Goal: Navigation & Orientation: Understand site structure

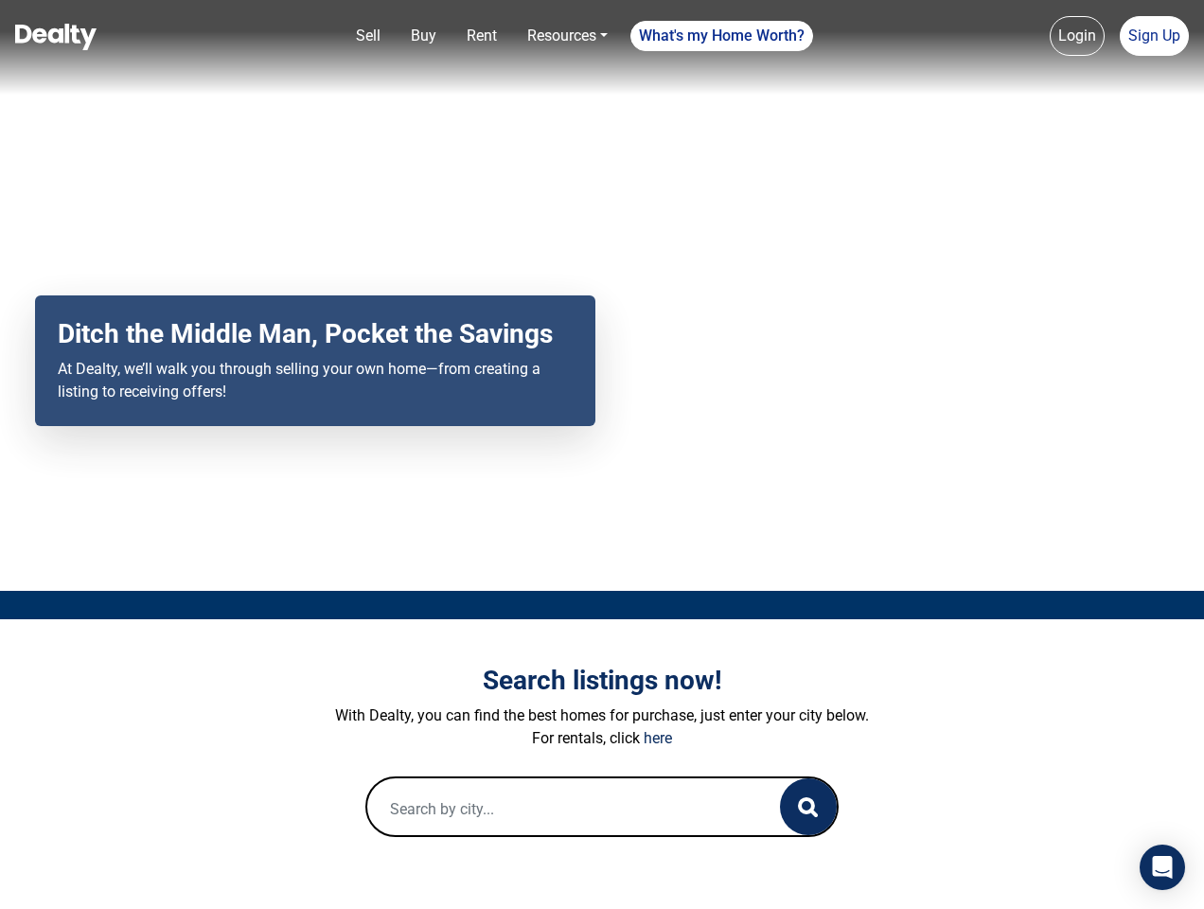
click at [602, 454] on div "Your browser does not support the video tag. Ditch the Middle Man, Pocket the S…" at bounding box center [602, 295] width 1204 height 591
click at [368, 36] on link "Sell" at bounding box center [368, 36] width 40 height 38
click at [423, 36] on link "Buy" at bounding box center [423, 36] width 41 height 38
click at [482, 36] on link "Rent" at bounding box center [481, 36] width 45 height 38
click at [567, 36] on link "Resources" at bounding box center [568, 36] width 96 height 38
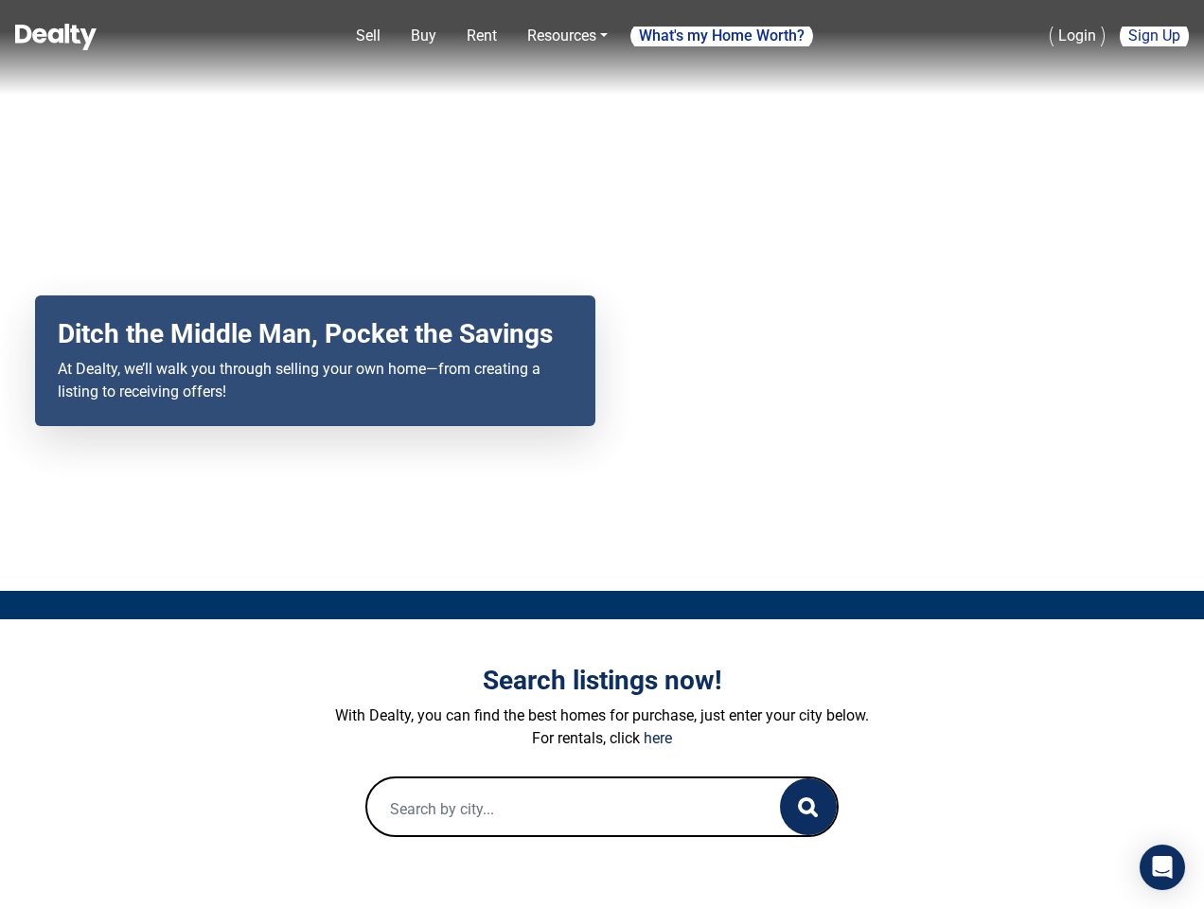
click at [722, 36] on link "What's my Home Worth?" at bounding box center [722, 36] width 183 height 30
click at [1077, 36] on link "Login" at bounding box center [1077, 36] width 55 height 40
click at [1154, 36] on link "Sign Up" at bounding box center [1154, 36] width 69 height 40
click at [809, 807] on icon "button" at bounding box center [808, 807] width 20 height 20
click at [1163, 867] on icon "Open Intercom Messenger" at bounding box center [1163, 867] width 20 height 23
